Goal: Task Accomplishment & Management: Use online tool/utility

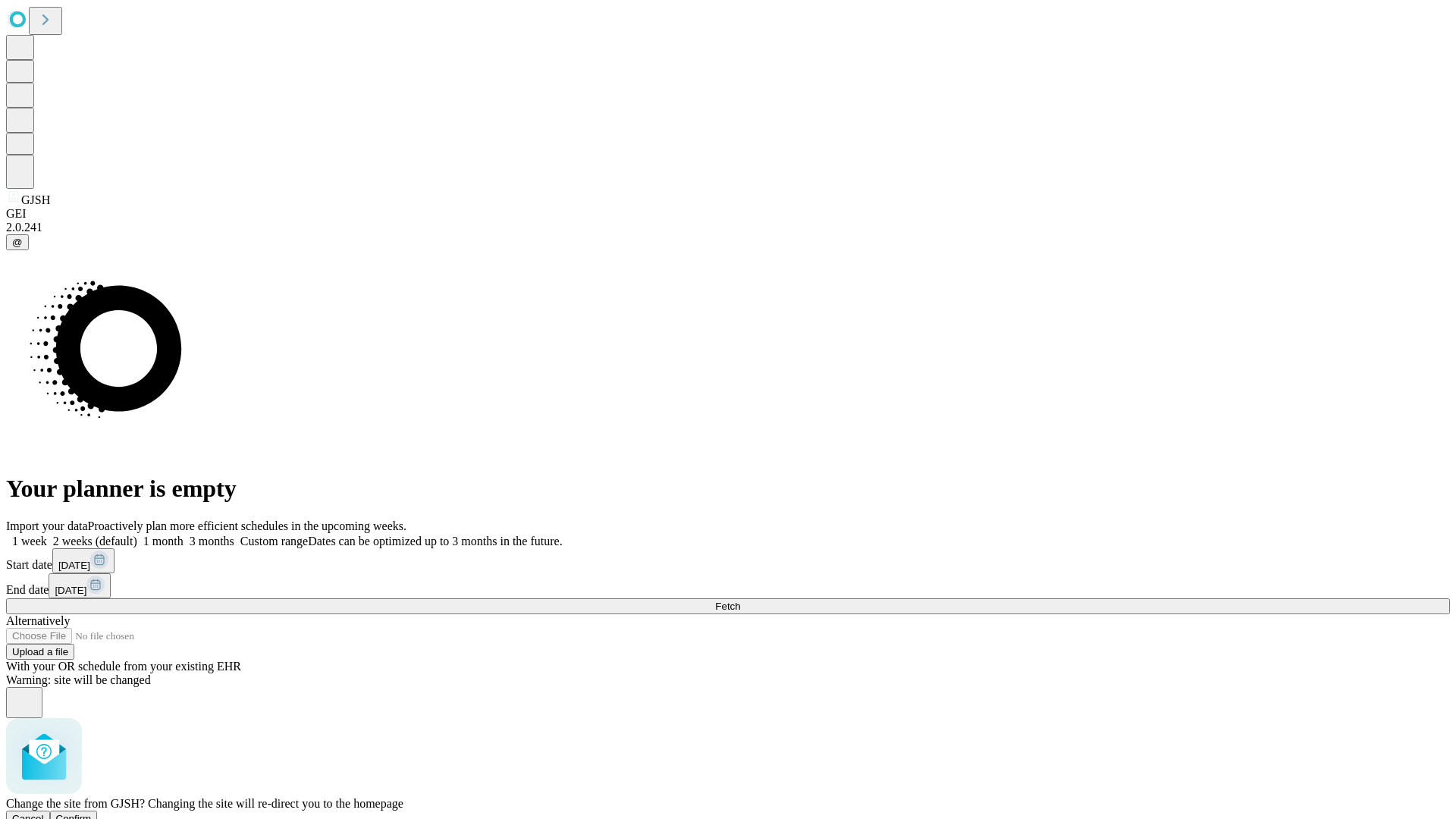
click at [92, 813] on span "Confirm" at bounding box center [74, 818] width 36 height 11
click at [47, 534] on label "1 week" at bounding box center [26, 540] width 41 height 13
click at [740, 600] on span "Fetch" at bounding box center [728, 605] width 25 height 11
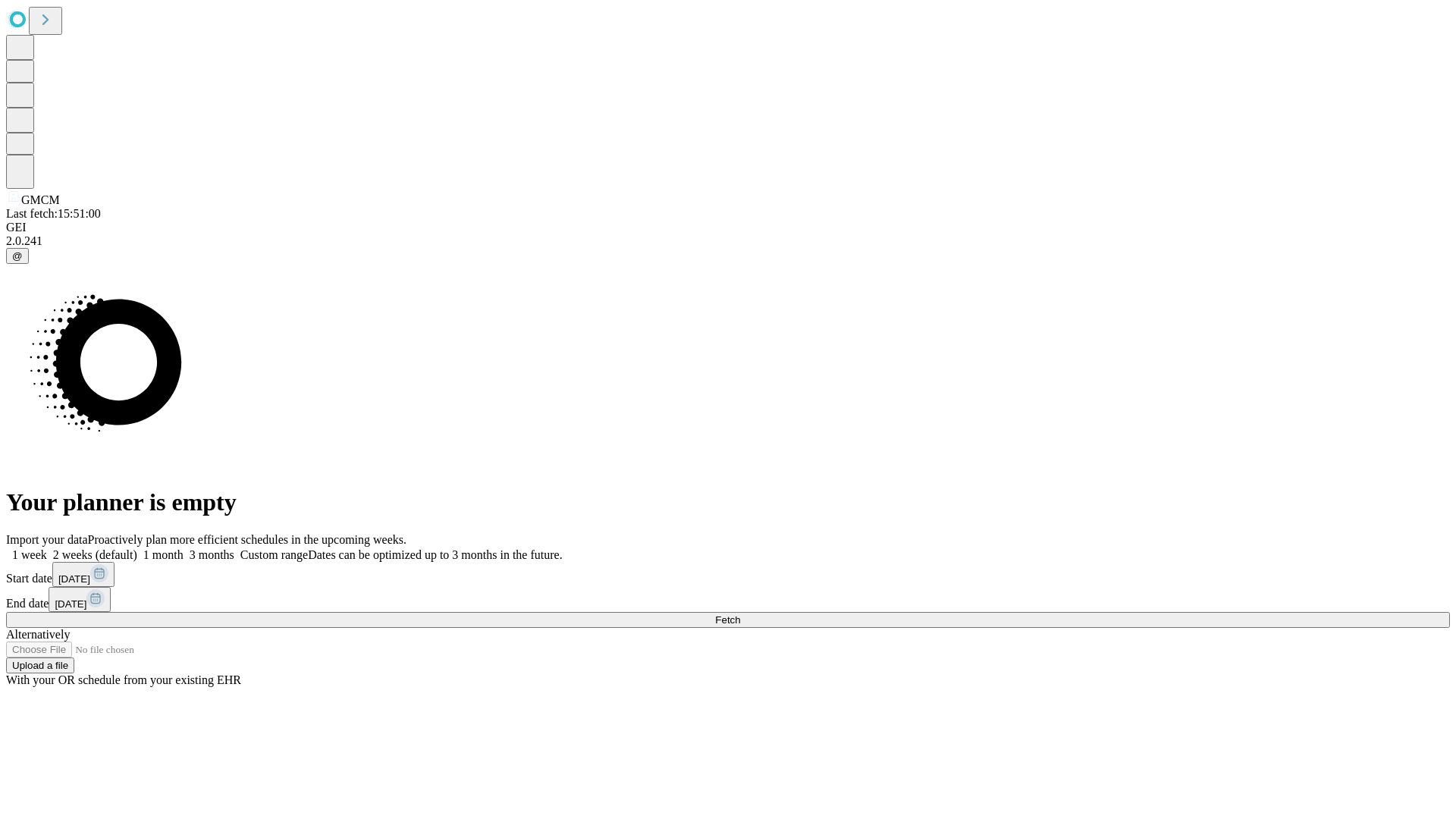
click at [47, 549] on label "1 week" at bounding box center [26, 554] width 41 height 13
click at [740, 614] on span "Fetch" at bounding box center [728, 620] width 25 height 11
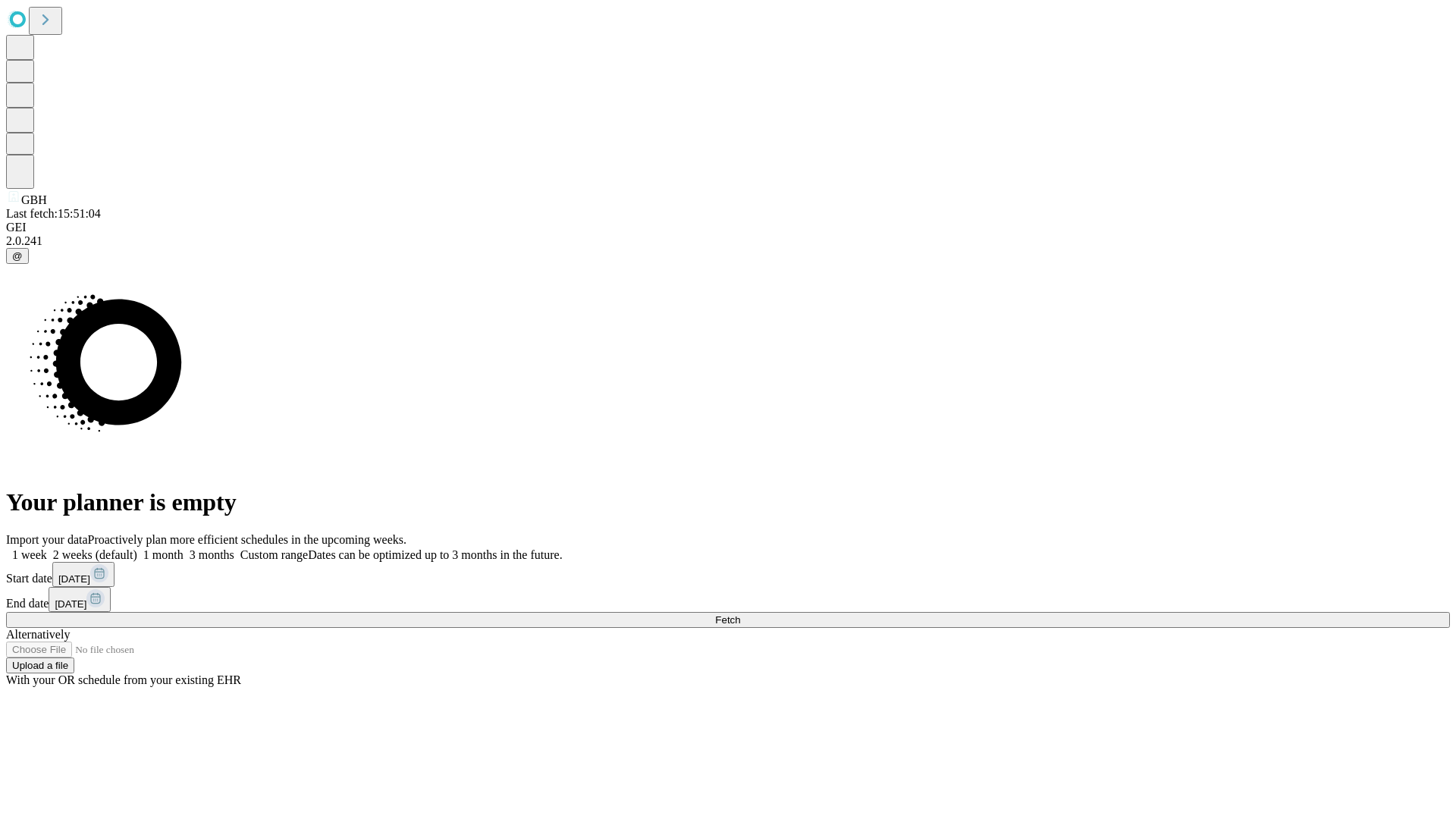
click at [47, 549] on label "1 week" at bounding box center [26, 554] width 41 height 13
click at [740, 614] on span "Fetch" at bounding box center [728, 620] width 25 height 11
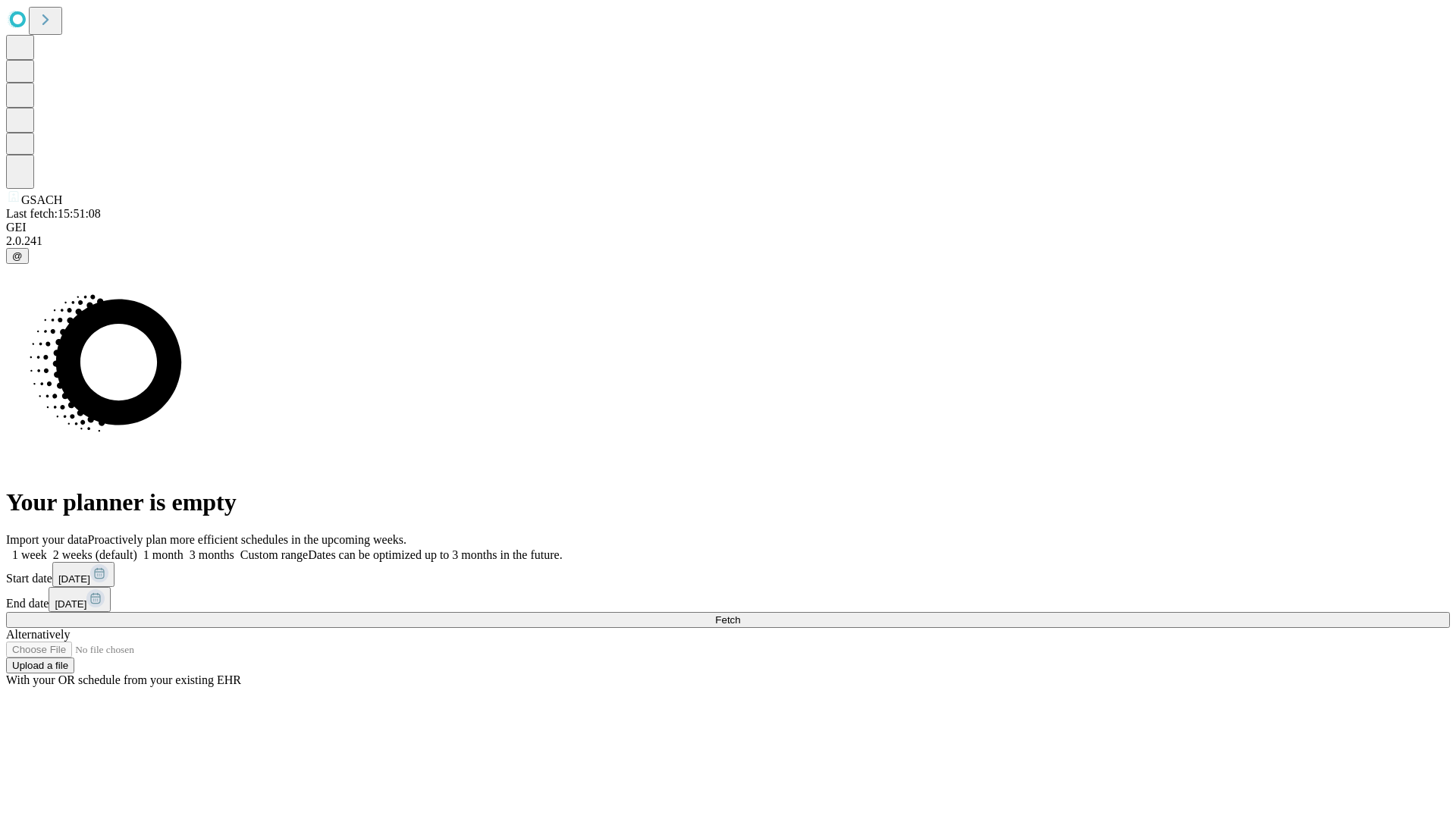
click at [47, 549] on label "1 week" at bounding box center [26, 554] width 41 height 13
click at [740, 614] on span "Fetch" at bounding box center [728, 620] width 25 height 11
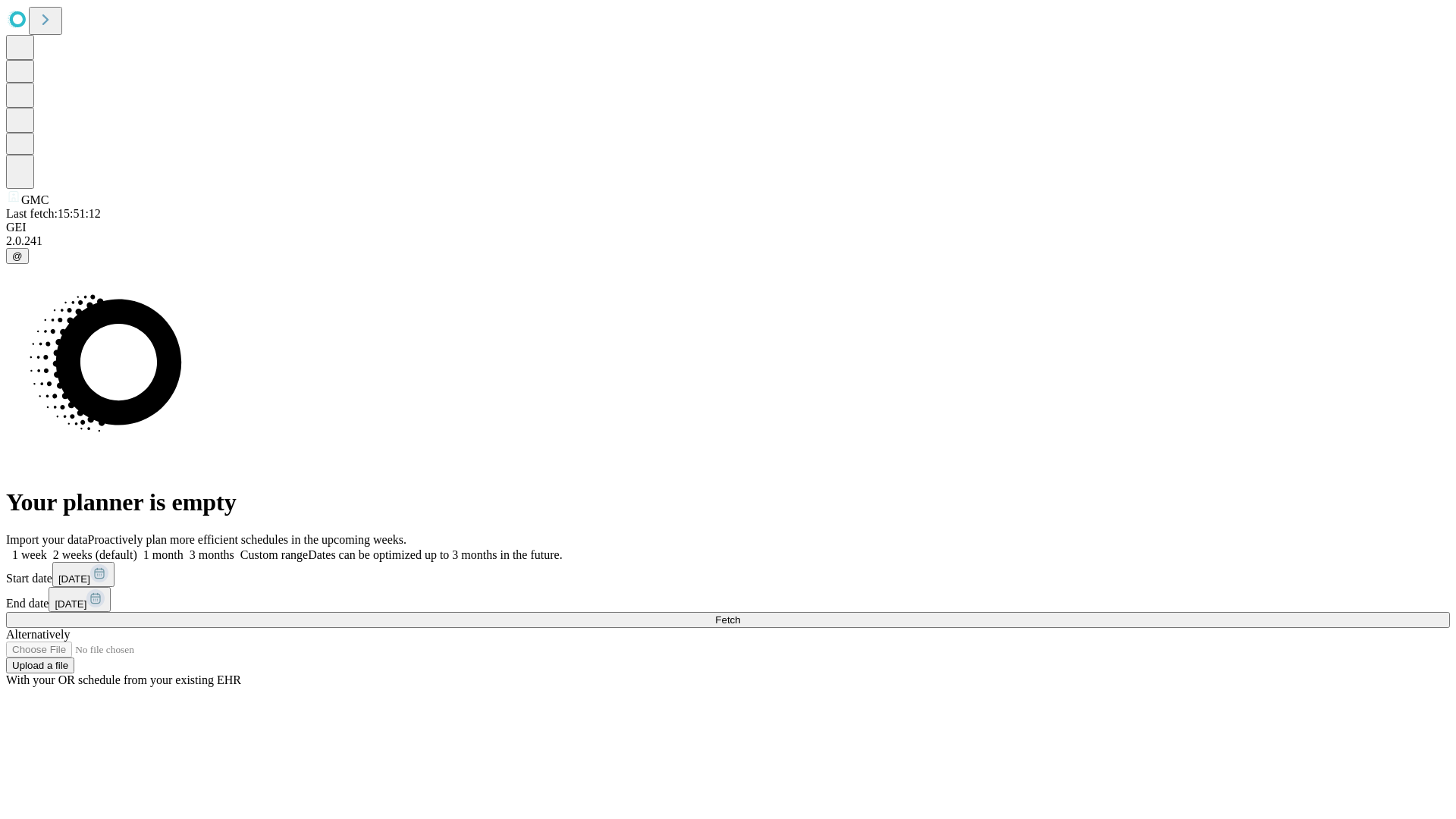
click at [47, 549] on label "1 week" at bounding box center [26, 554] width 41 height 13
click at [740, 614] on span "Fetch" at bounding box center [728, 620] width 25 height 11
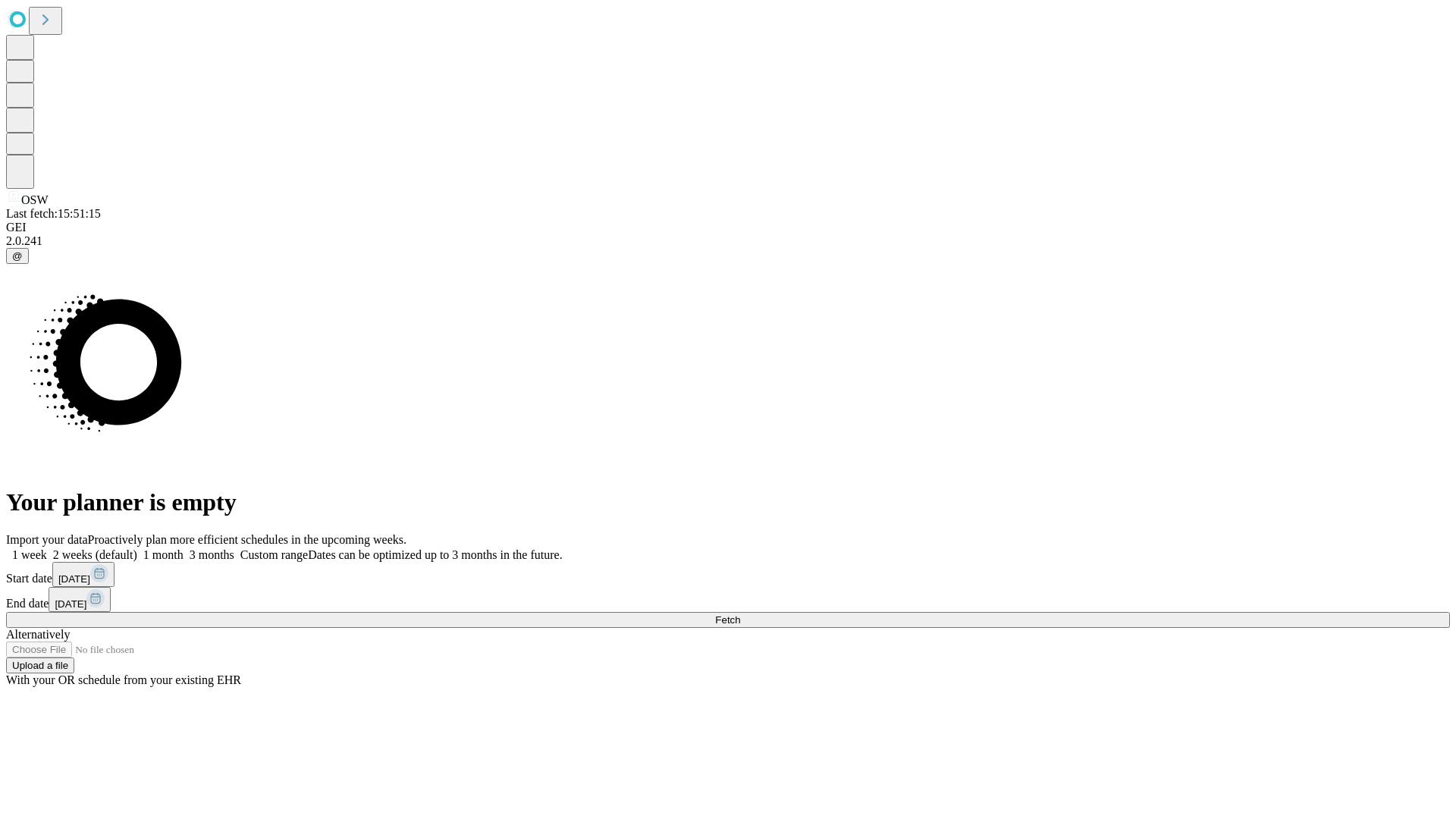
click at [47, 549] on label "1 week" at bounding box center [26, 554] width 41 height 13
click at [740, 614] on span "Fetch" at bounding box center [728, 620] width 25 height 11
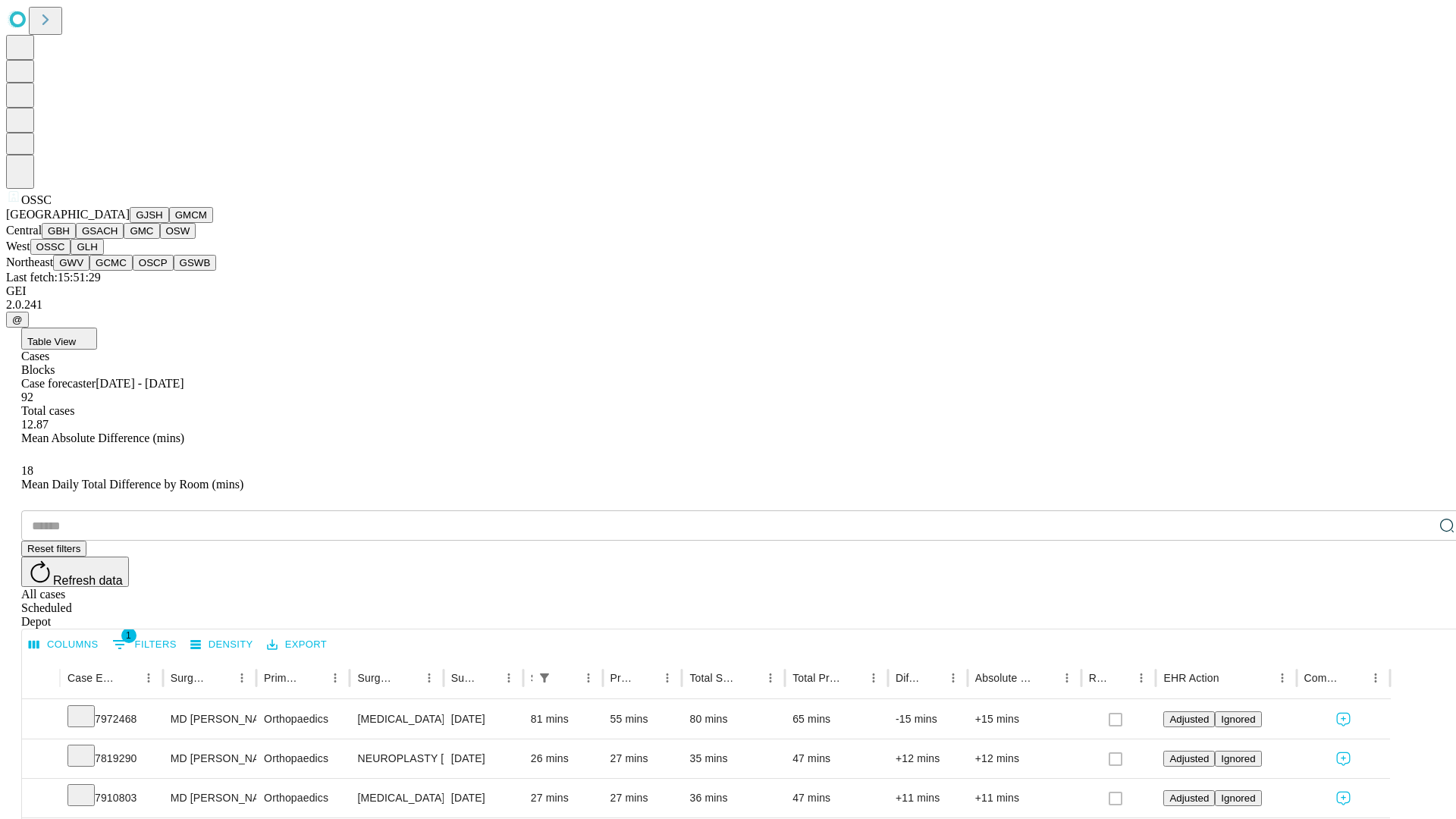
click at [103, 254] on button "GLH" at bounding box center [86, 247] width 33 height 16
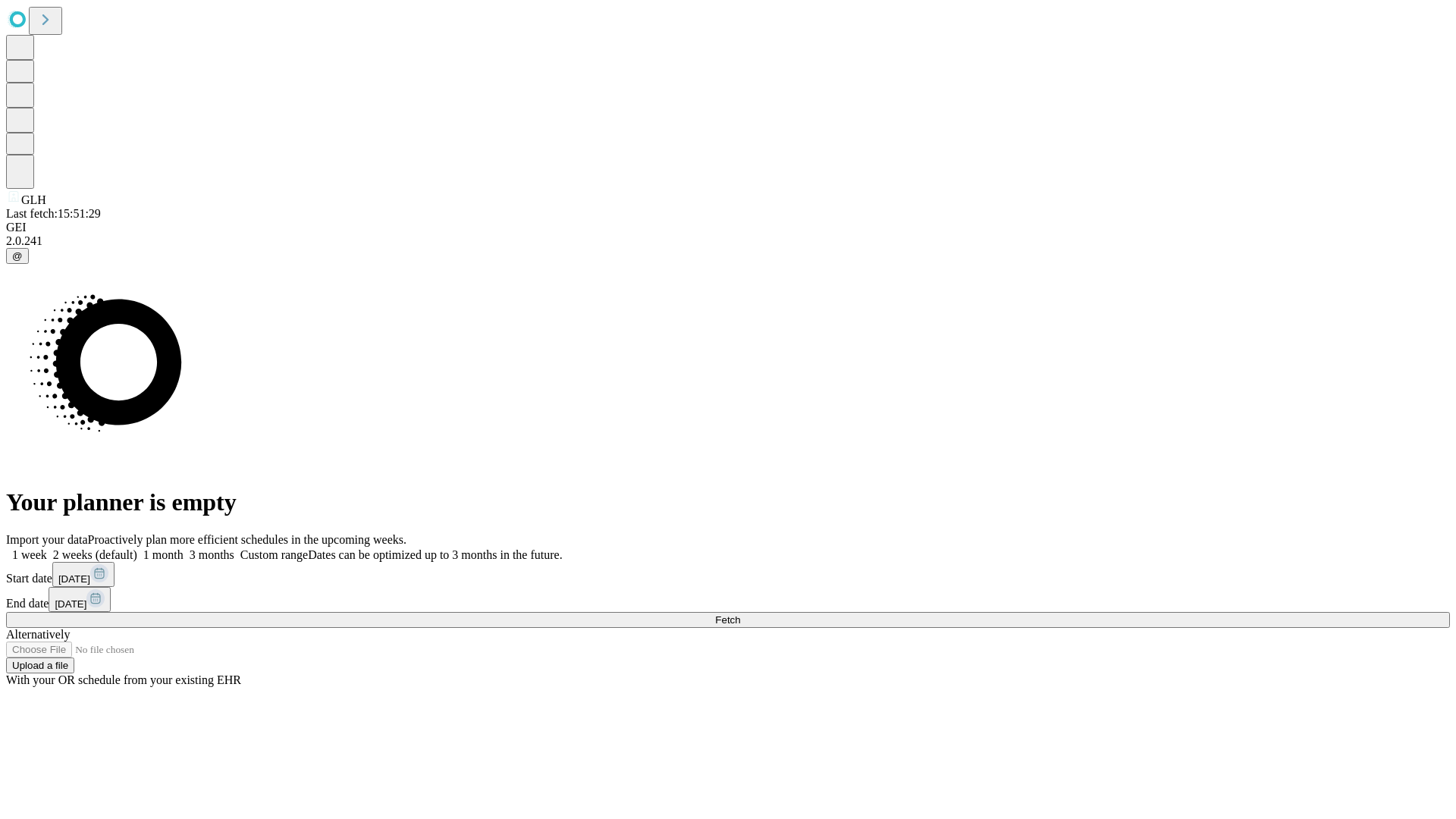
click at [740, 614] on span "Fetch" at bounding box center [728, 620] width 25 height 11
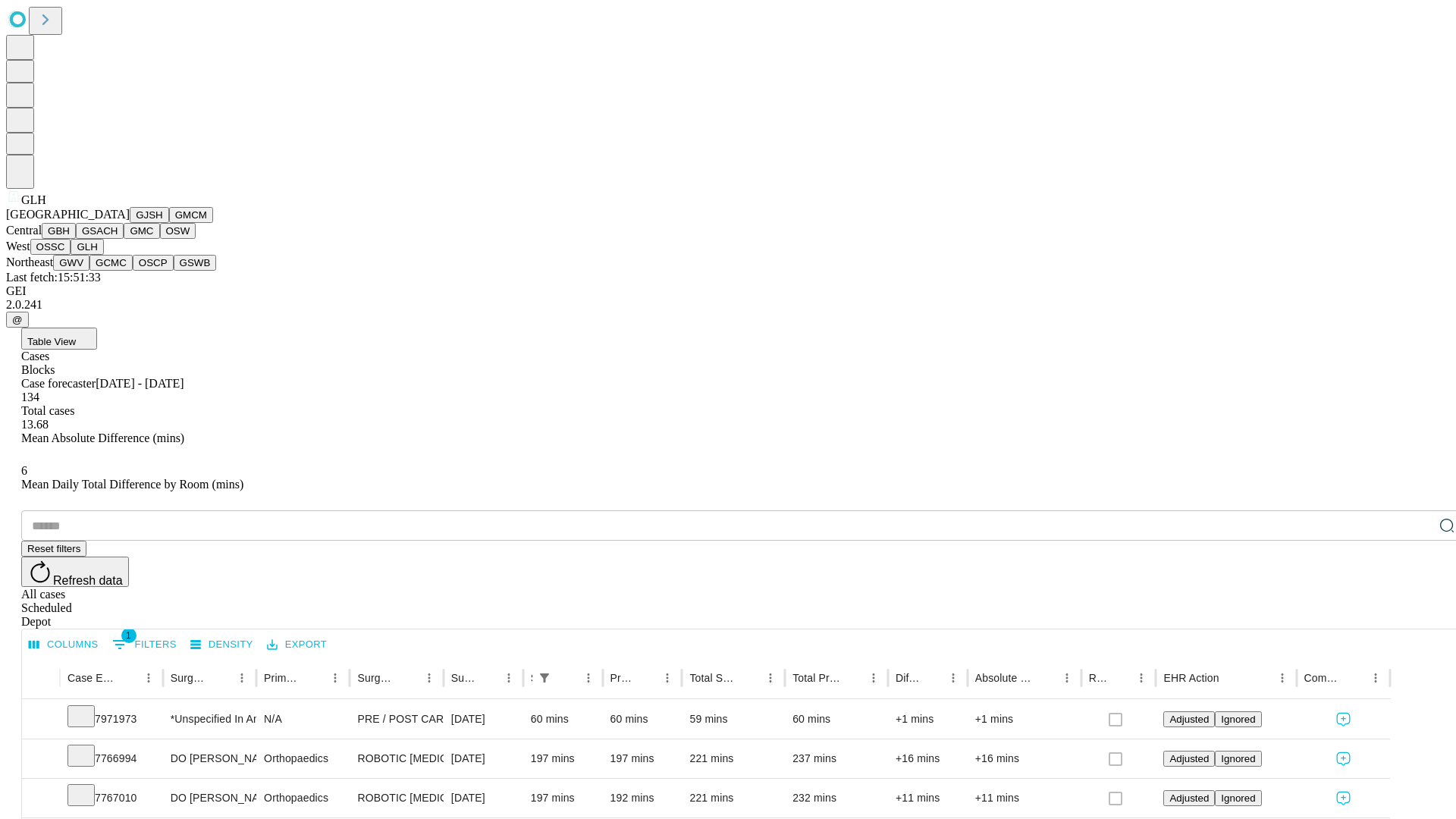
click at [90, 270] on button "GWV" at bounding box center [71, 262] width 36 height 16
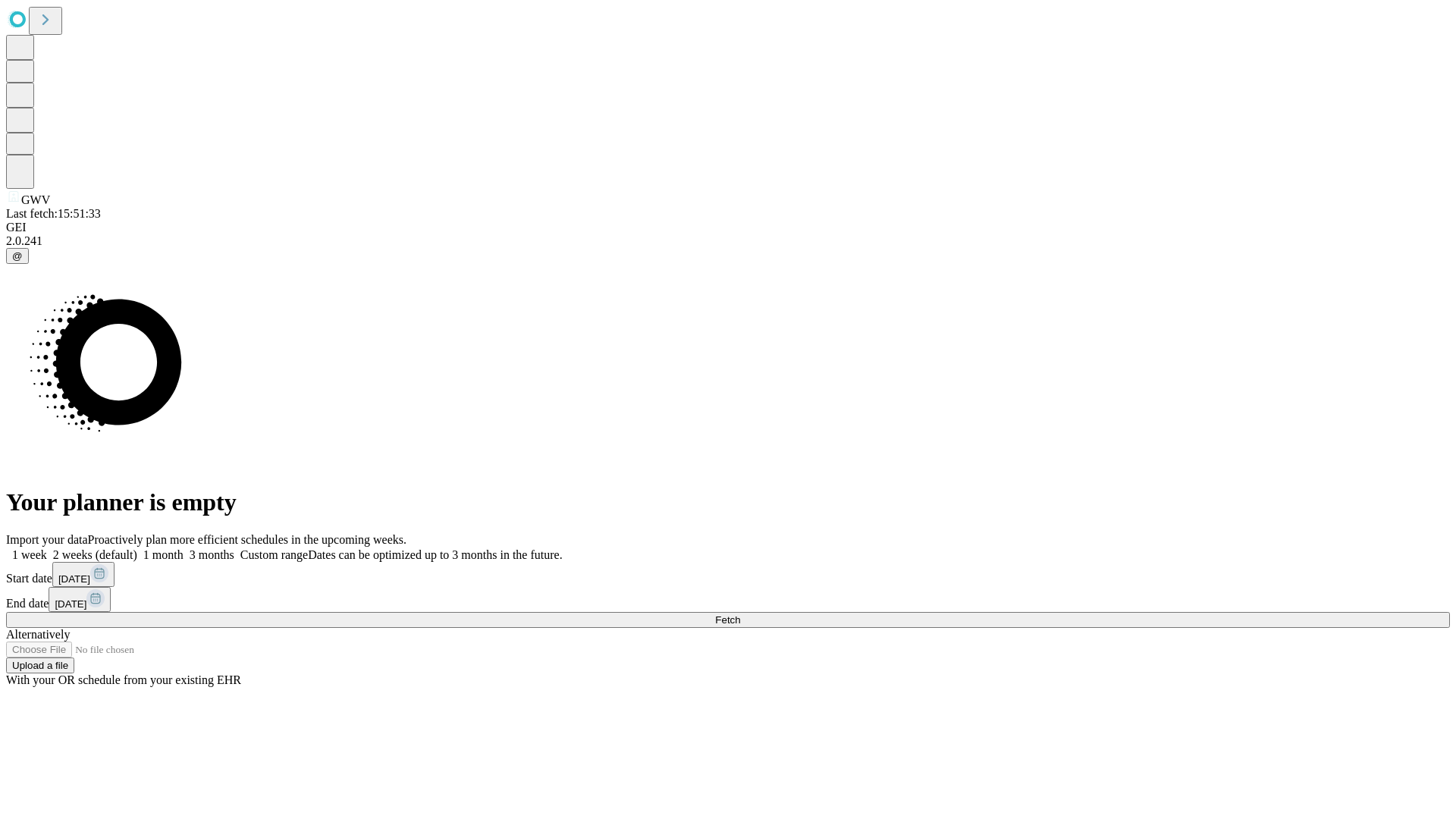
click at [47, 549] on label "1 week" at bounding box center [26, 554] width 41 height 13
click at [740, 614] on span "Fetch" at bounding box center [728, 620] width 25 height 11
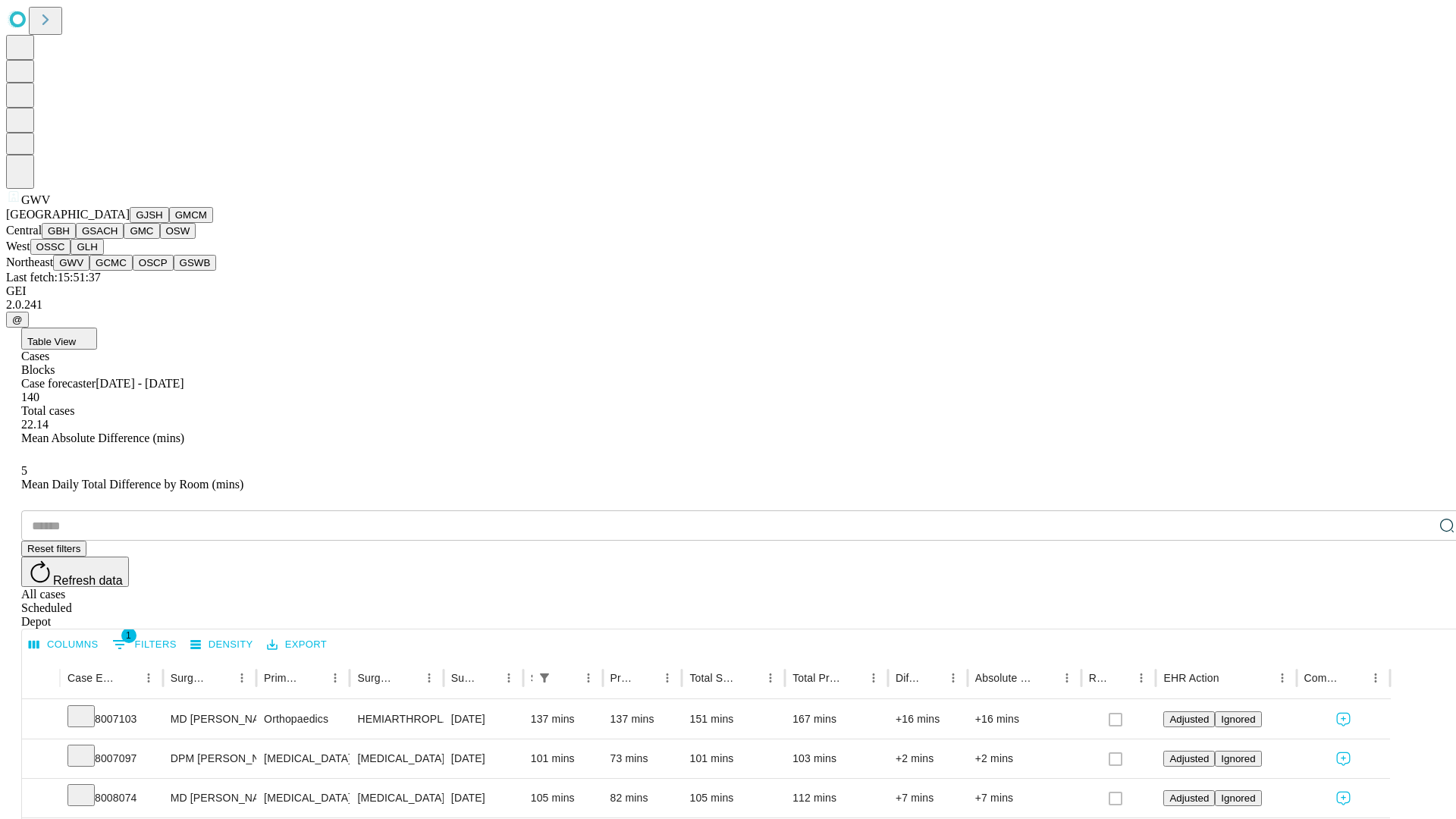
click at [118, 270] on button "GCMC" at bounding box center [111, 262] width 43 height 16
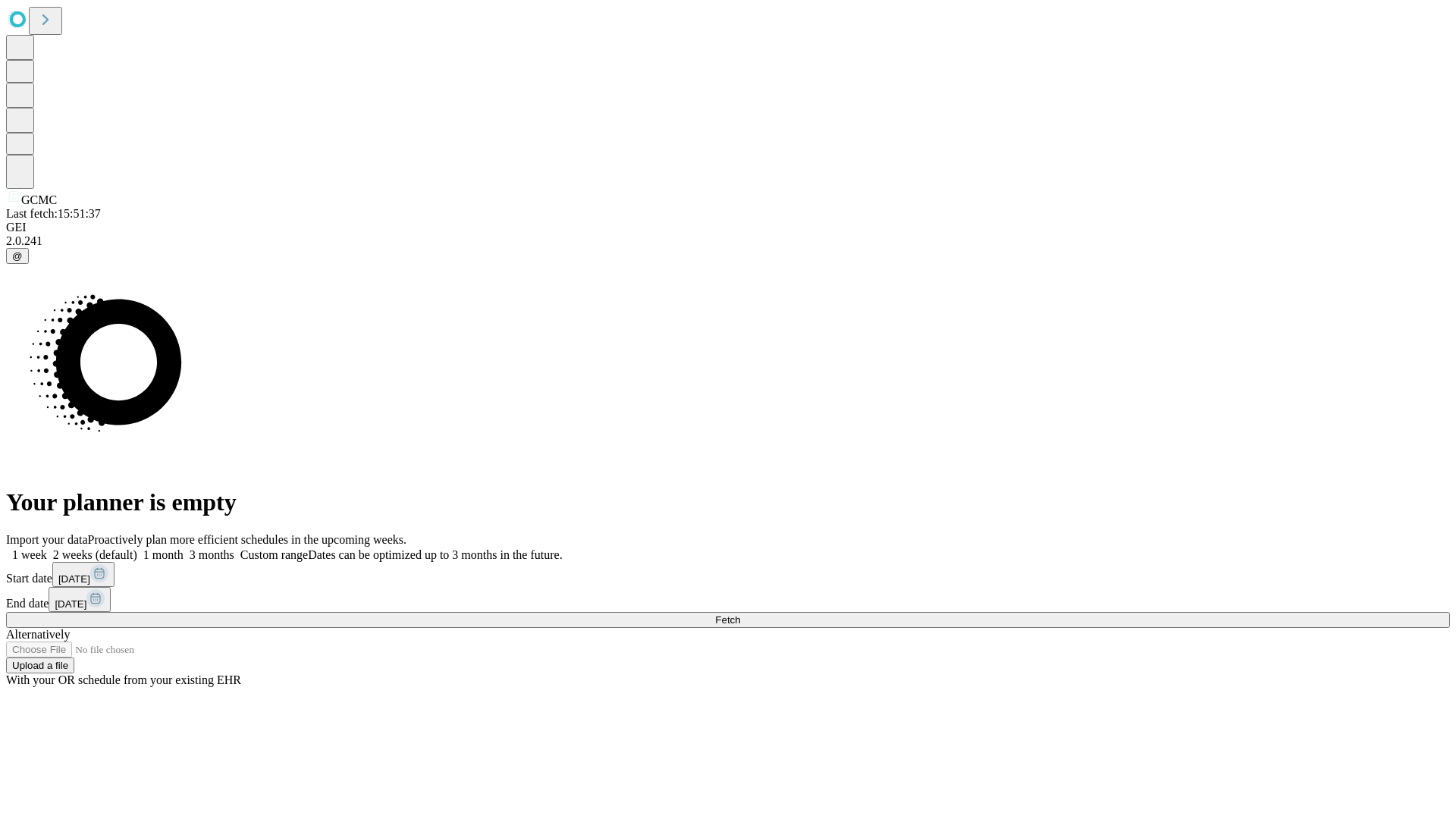
click at [47, 549] on label "1 week" at bounding box center [26, 554] width 41 height 13
click at [740, 614] on span "Fetch" at bounding box center [728, 620] width 25 height 11
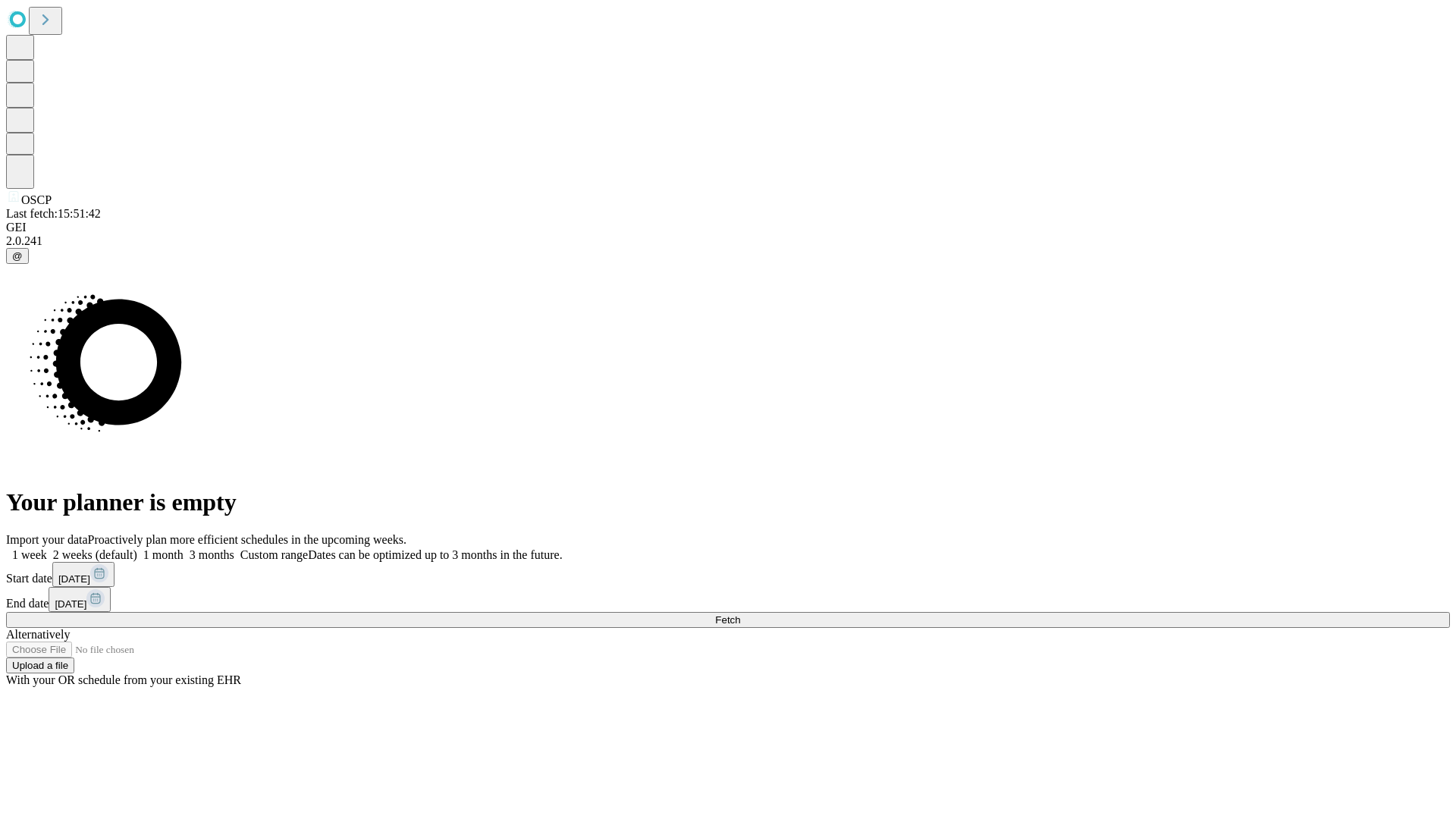
click at [47, 549] on label "1 week" at bounding box center [26, 554] width 41 height 13
click at [740, 614] on span "Fetch" at bounding box center [728, 620] width 25 height 11
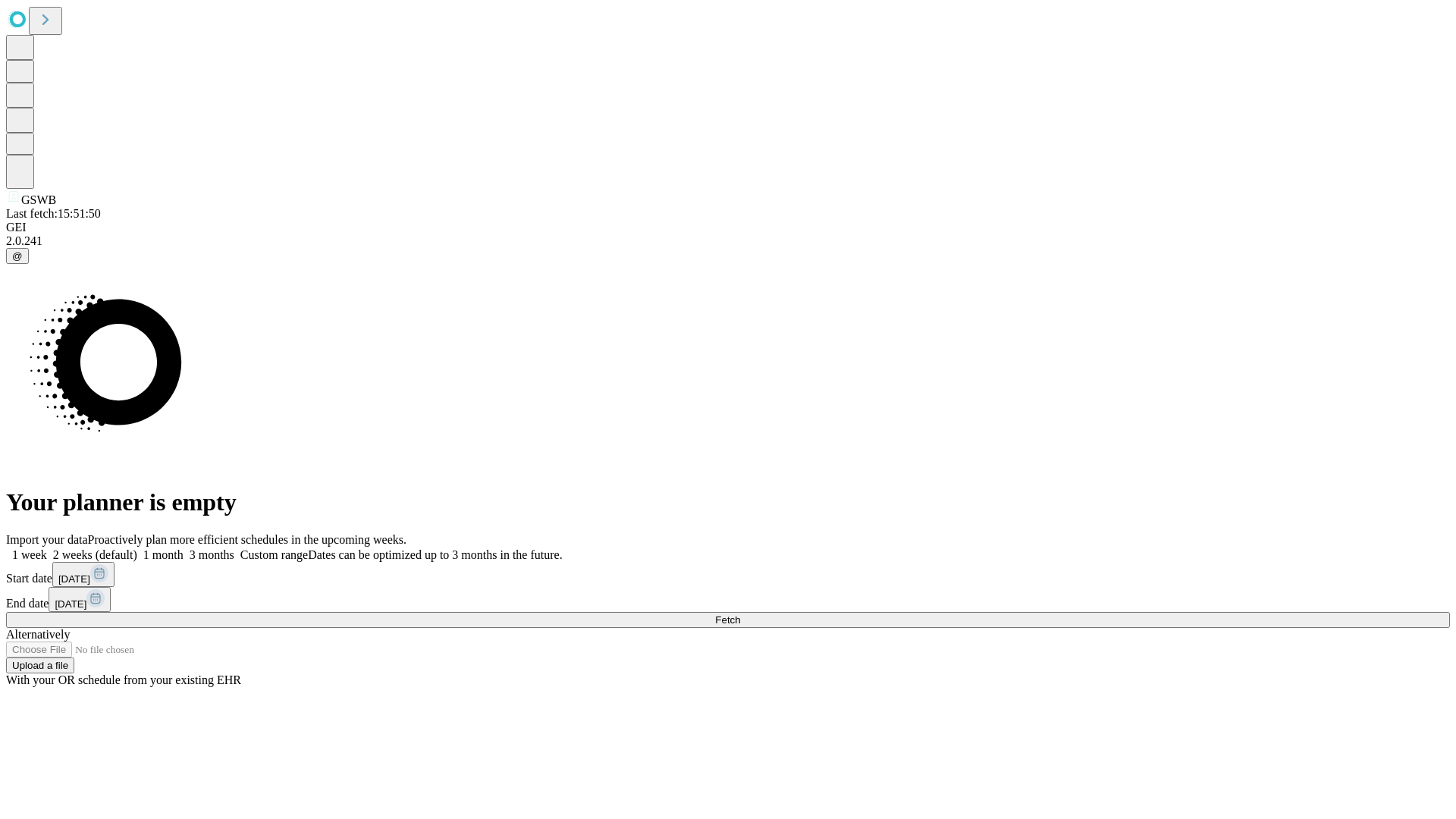
click at [740, 614] on span "Fetch" at bounding box center [728, 620] width 25 height 11
